Goal: Navigation & Orientation: Find specific page/section

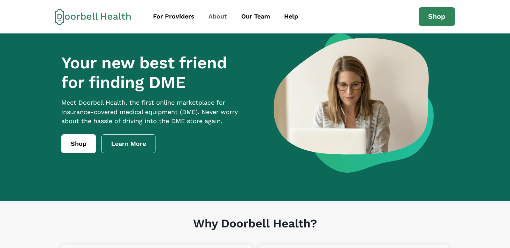
click at [218, 18] on div "About" at bounding box center [217, 16] width 18 height 9
click at [213, 17] on div "About" at bounding box center [217, 16] width 18 height 9
click at [259, 17] on div "Our Team" at bounding box center [255, 16] width 29 height 9
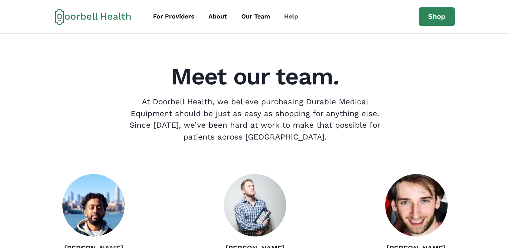
click at [287, 17] on div "Help" at bounding box center [291, 16] width 14 height 9
click at [111, 13] on icon at bounding box center [93, 16] width 76 height 17
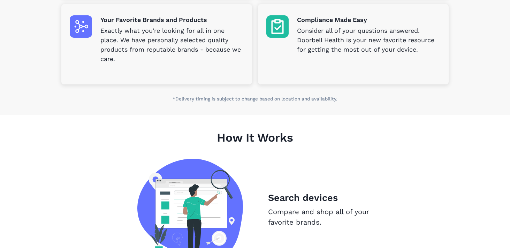
scroll to position [262, 0]
